Goal: Find specific page/section: Find specific page/section

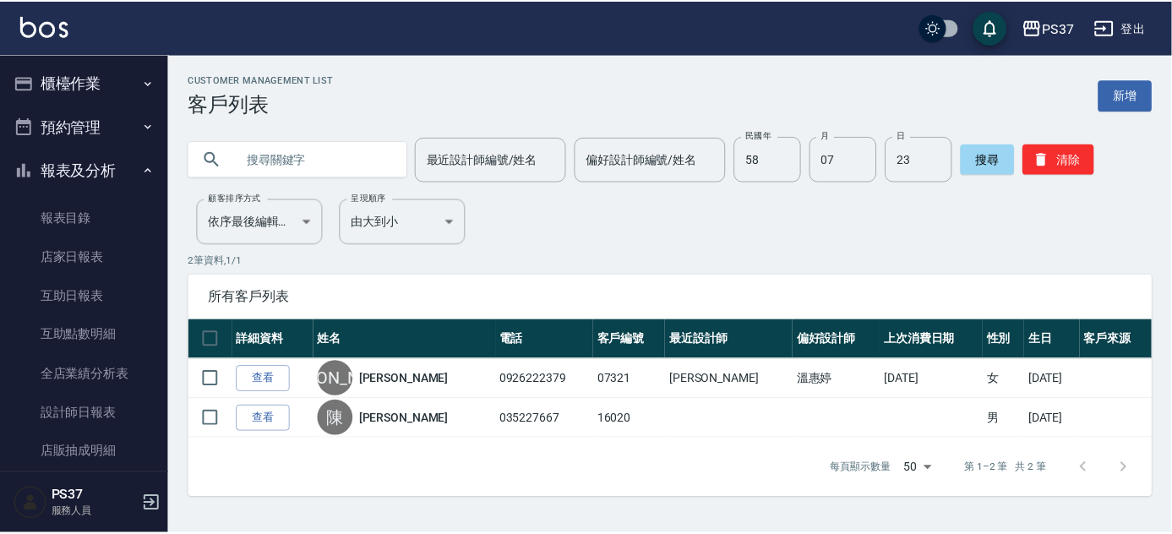
scroll to position [152, 0]
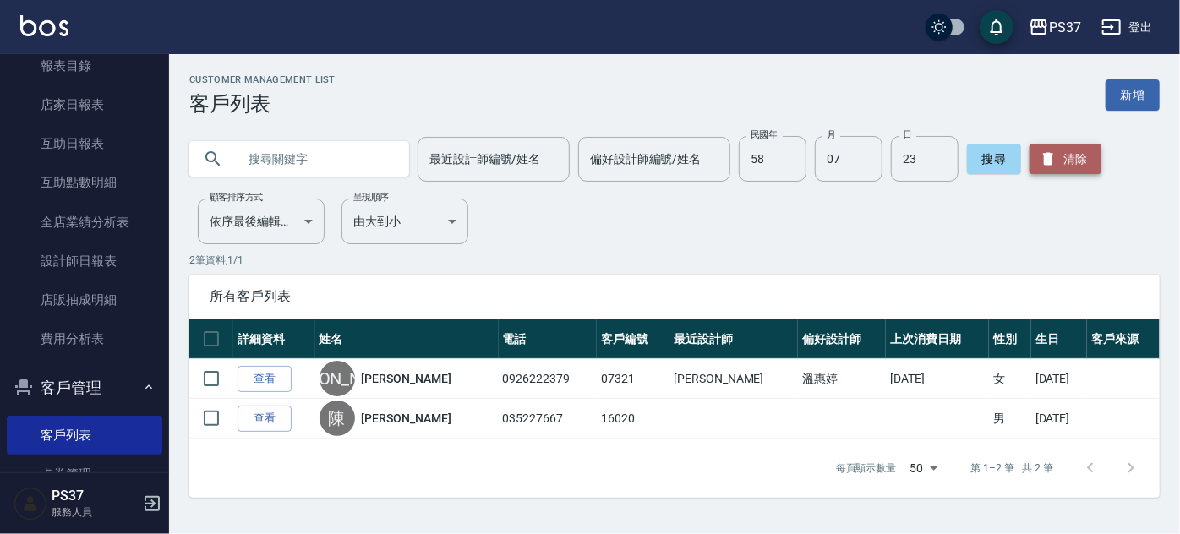
click at [1085, 161] on button "清除" at bounding box center [1065, 159] width 72 height 30
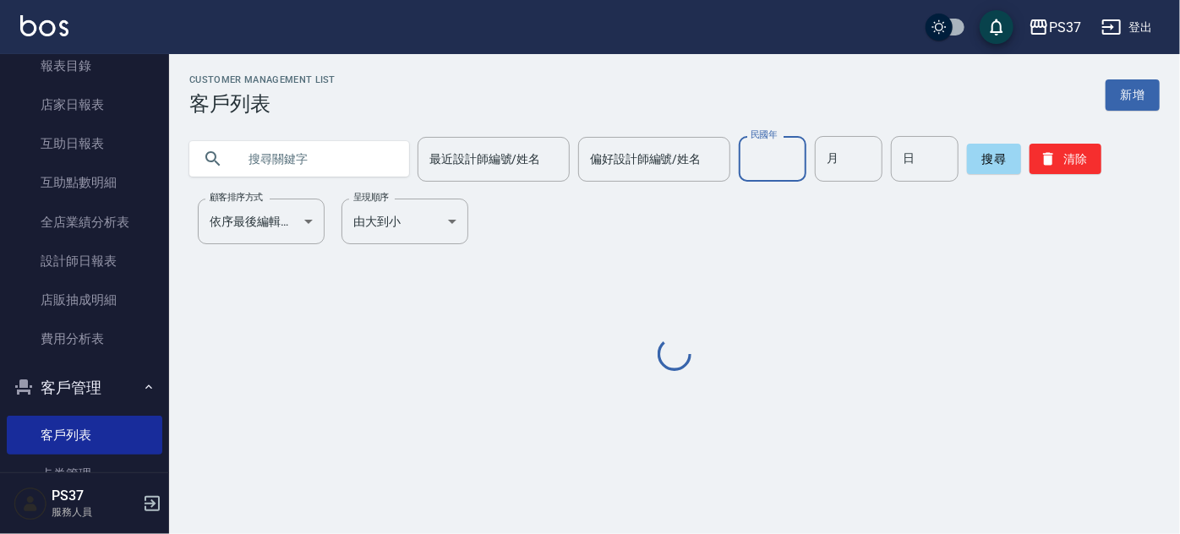
click at [782, 166] on input "民國年" at bounding box center [773, 159] width 68 height 46
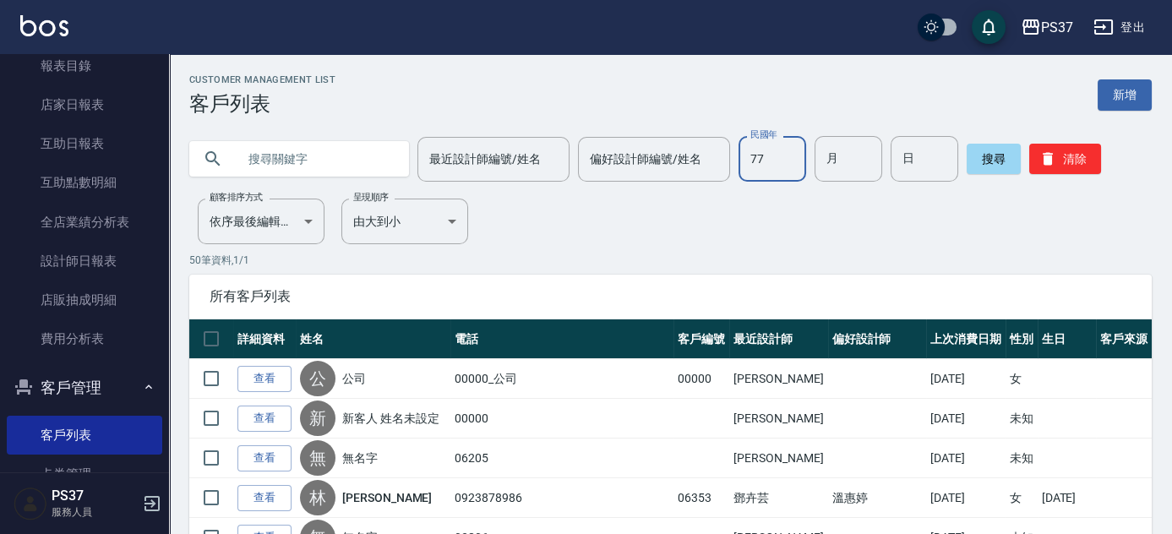
type input "77"
type input "11"
type input "06"
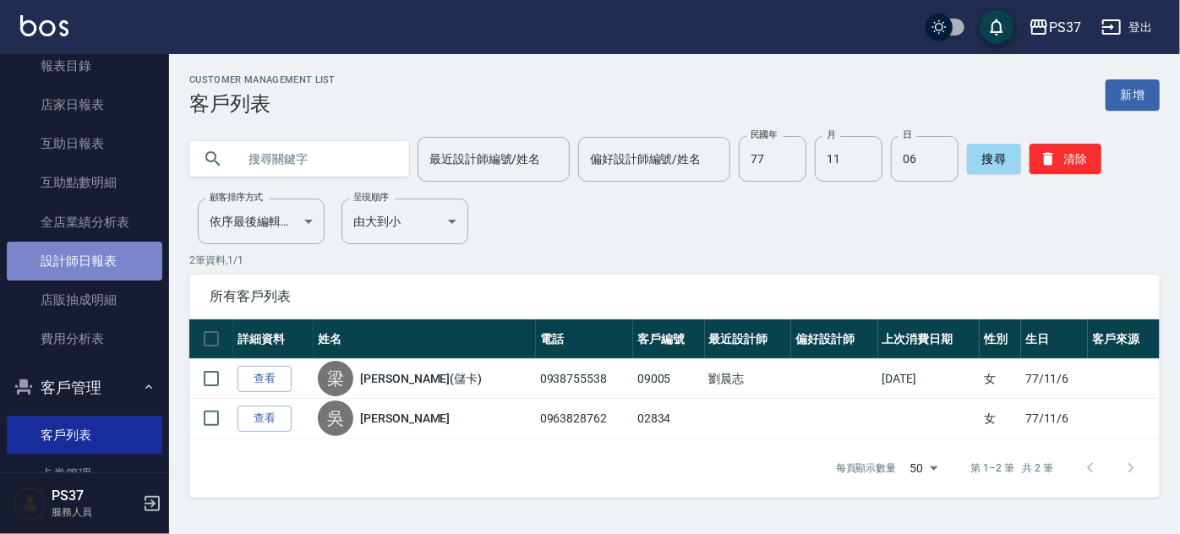
click at [85, 262] on link "設計師日報表" at bounding box center [84, 261] width 155 height 39
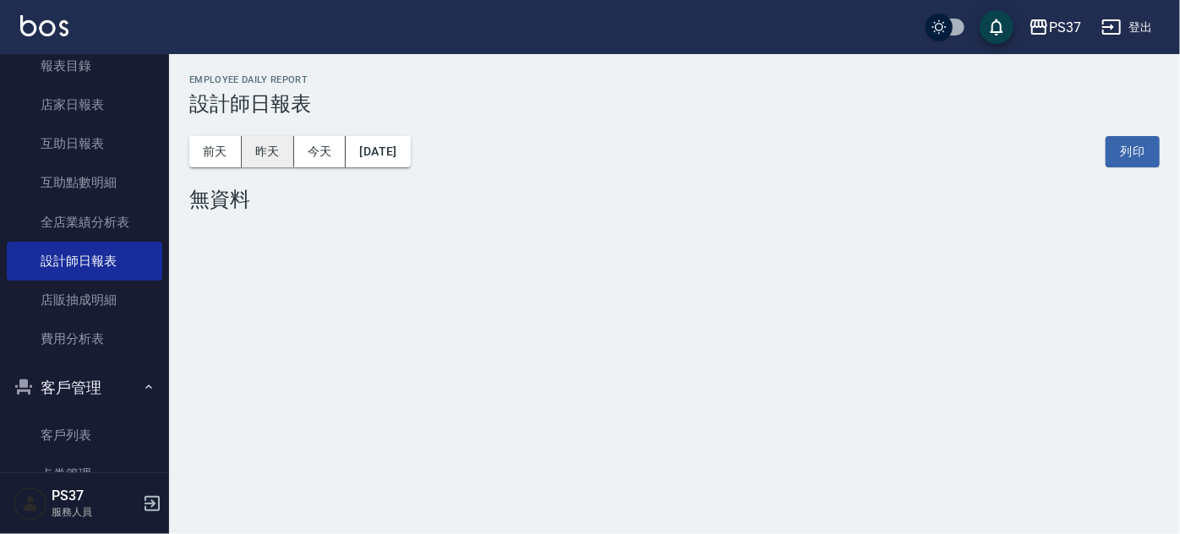
click at [277, 159] on button "昨天" at bounding box center [268, 151] width 52 height 31
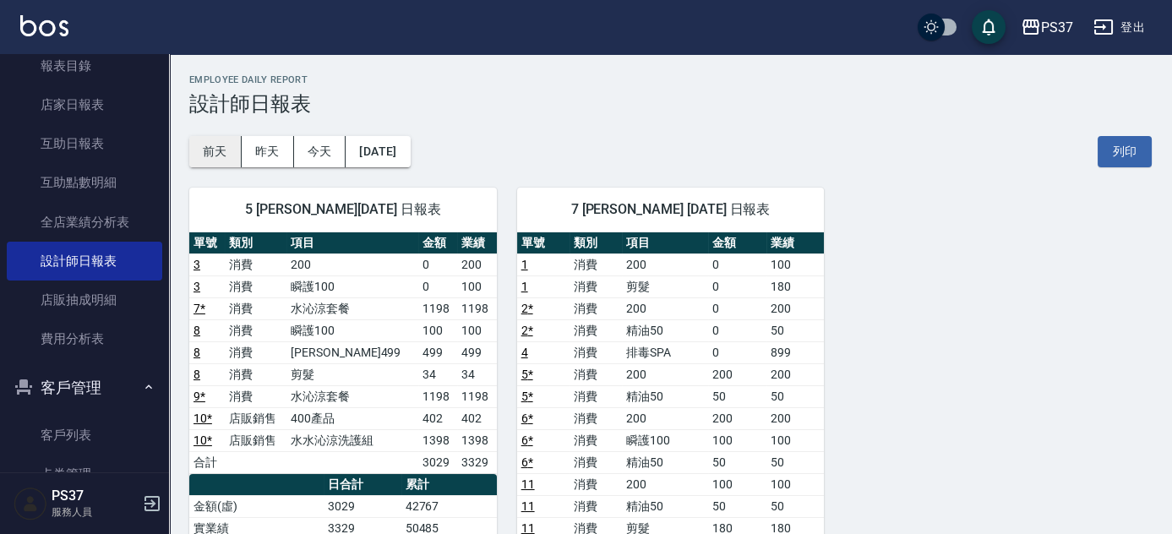
click at [221, 157] on button "前天" at bounding box center [215, 151] width 52 height 31
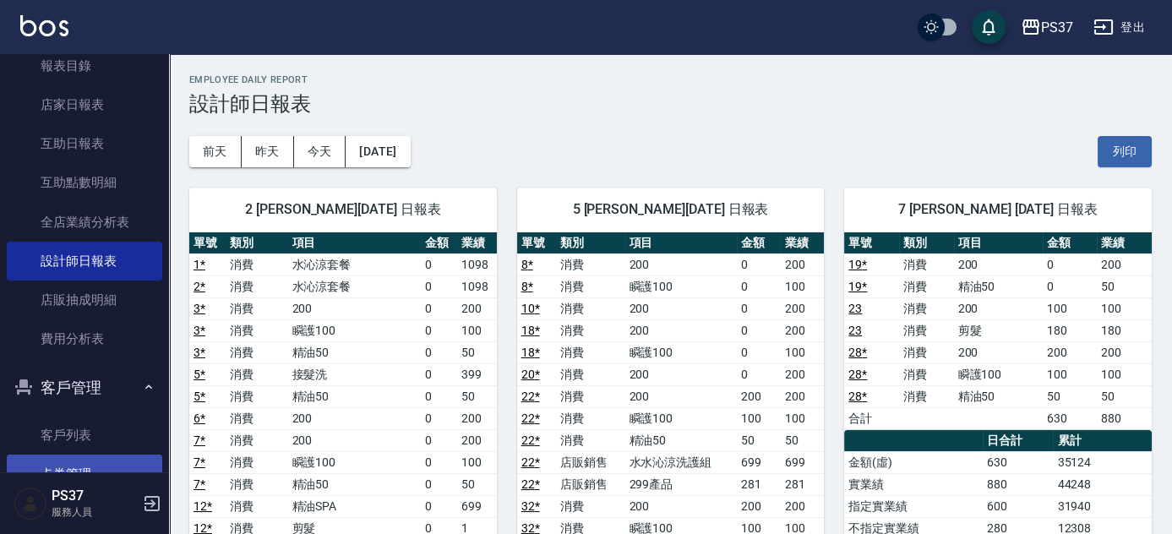
scroll to position [283, 0]
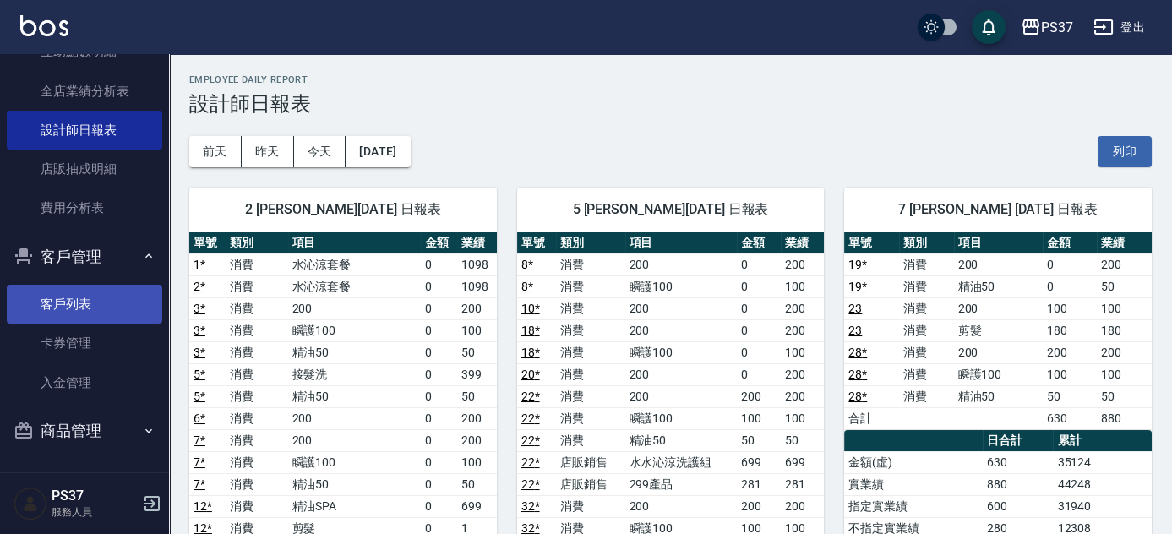
click at [74, 303] on link "客戶列表" at bounding box center [84, 304] width 155 height 39
